Goal: Use online tool/utility: Utilize a website feature to perform a specific function

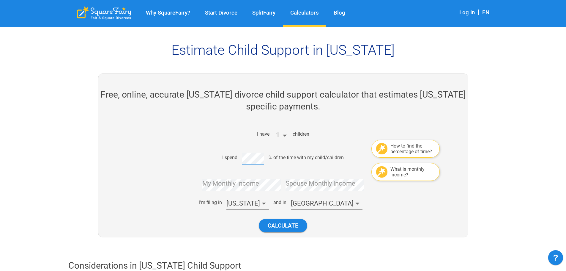
click at [226, 158] on div "I spend % of the time with my child/children" at bounding box center [281, 157] width 250 height 14
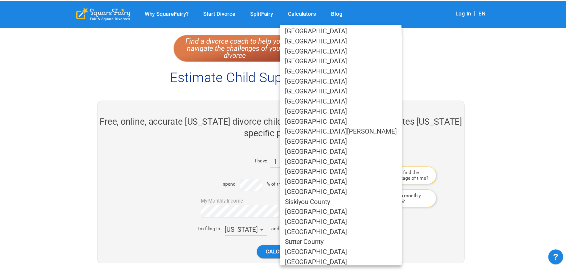
scroll to position [286, 0]
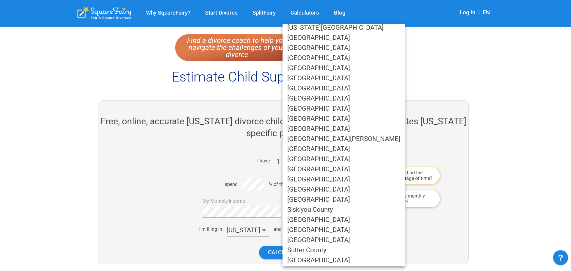
click at [343, 221] on li "[GEOGRAPHIC_DATA]" at bounding box center [343, 220] width 122 height 10
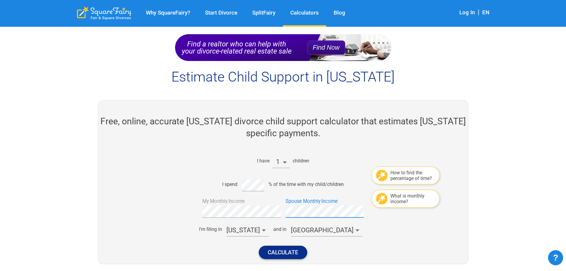
click at [284, 251] on button "Calculate" at bounding box center [283, 251] width 48 height 13
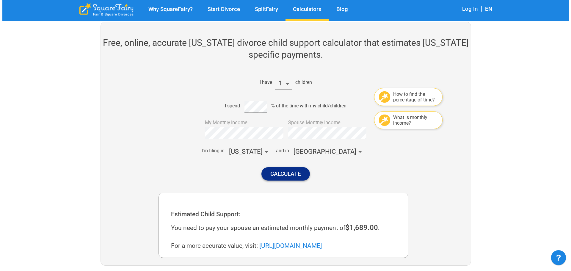
scroll to position [77, 0]
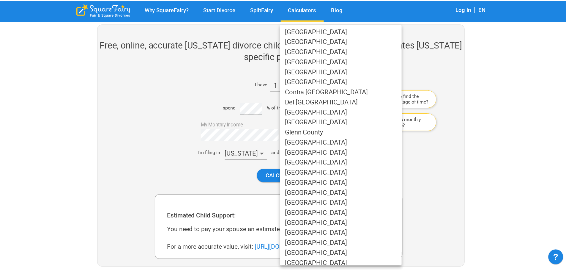
scroll to position [349, 0]
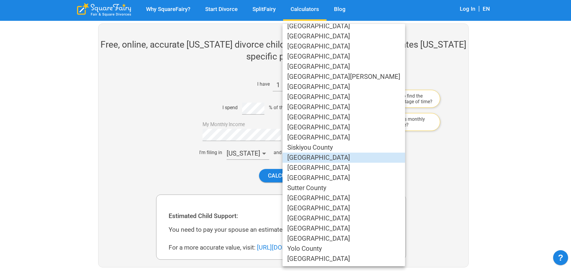
click at [320, 150] on li "Siskiyou County" at bounding box center [343, 147] width 122 height 10
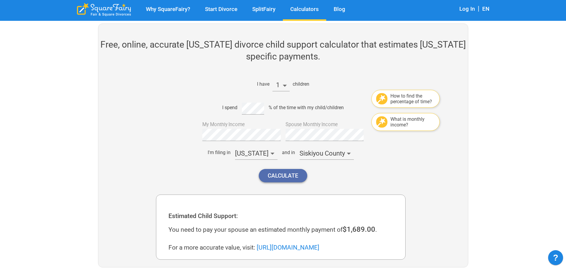
click at [294, 175] on button "Calculate" at bounding box center [283, 175] width 48 height 13
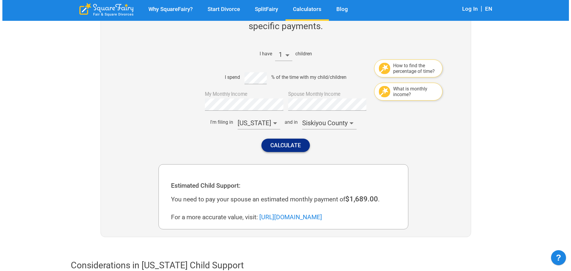
scroll to position [168, 0]
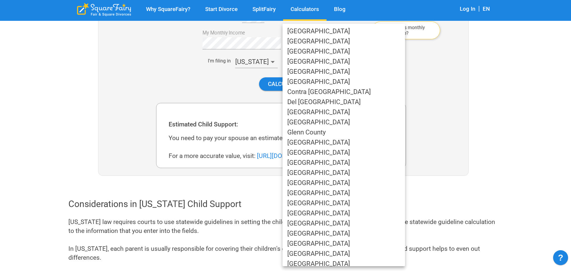
scroll to position [349, 0]
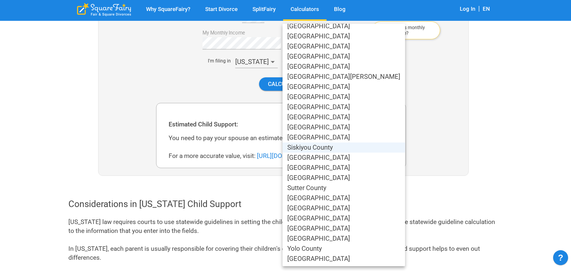
drag, startPoint x: 327, startPoint y: 85, endPoint x: 418, endPoint y: 86, distance: 91.8
click at [418, 86] on div "[GEOGRAPHIC_DATA] [GEOGRAPHIC_DATA] [GEOGRAPHIC_DATA] [GEOGRAPHIC_DATA] [GEOGRA…" at bounding box center [285, 135] width 571 height 271
